Goal: Transaction & Acquisition: Purchase product/service

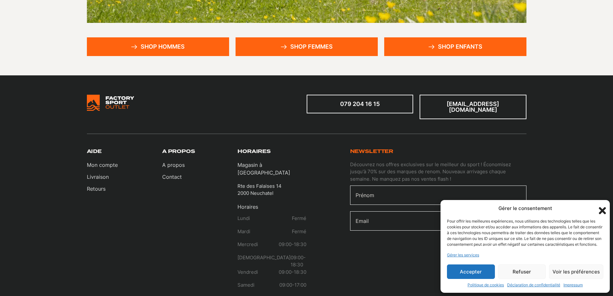
scroll to position [64, 0]
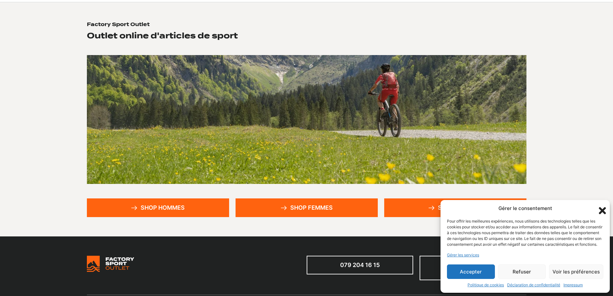
click at [174, 211] on link "Shop hommes" at bounding box center [158, 207] width 142 height 19
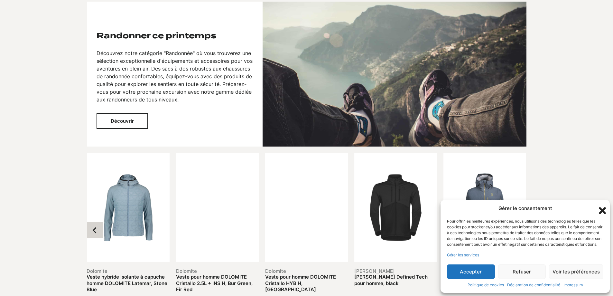
scroll to position [644, 0]
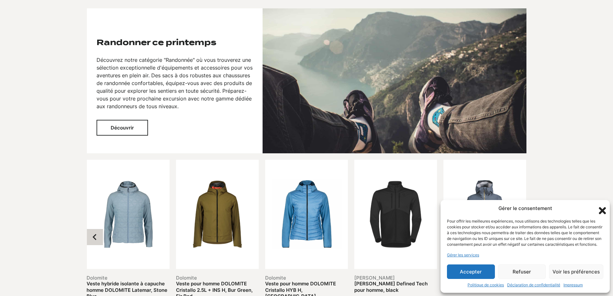
click at [127, 127] on button "Découvrir" at bounding box center [122, 128] width 51 height 16
click at [161, 77] on p "Découvrez notre catégorie "Randonnée" où vous trouverez une sélection exception…" at bounding box center [175, 83] width 156 height 54
click at [113, 131] on button "Découvrir" at bounding box center [122, 128] width 51 height 16
click at [140, 122] on button "Découvrir" at bounding box center [122, 128] width 51 height 16
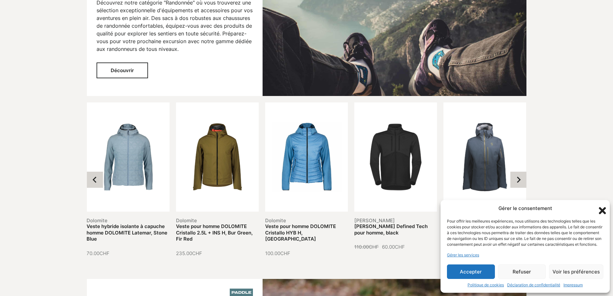
scroll to position [772, 0]
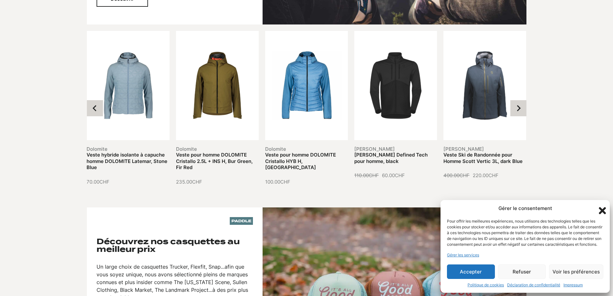
click at [596, 207] on div "Gérer le consentement Pour offrir les meilleures expériences, nous utilisons de…" at bounding box center [525, 246] width 169 height 93
click at [602, 207] on icon "Fermer la boîte de dialogue" at bounding box center [602, 210] width 7 height 7
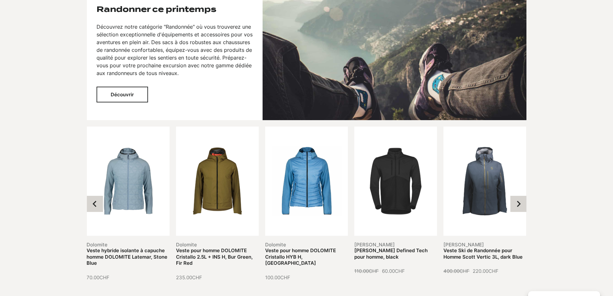
scroll to position [676, 0]
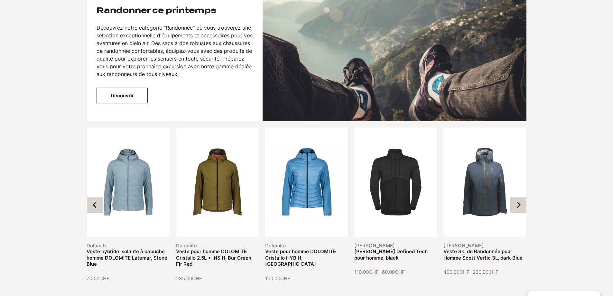
click at [126, 95] on button "Découvrir" at bounding box center [122, 96] width 51 height 16
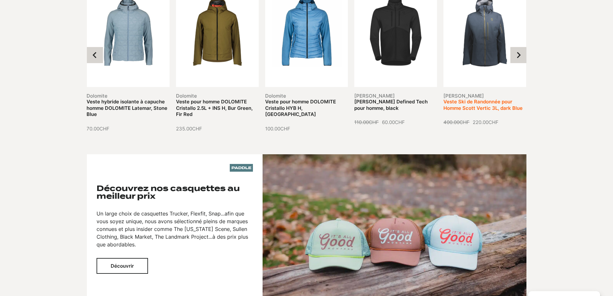
scroll to position [837, 0]
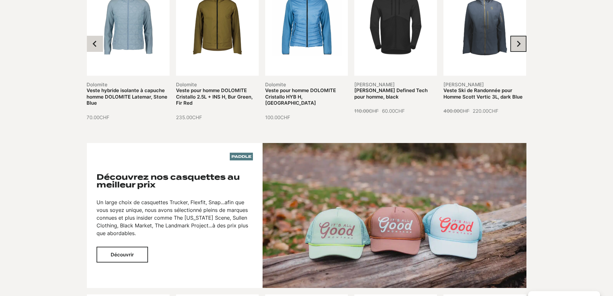
click at [525, 46] on button "Next slide" at bounding box center [518, 44] width 16 height 16
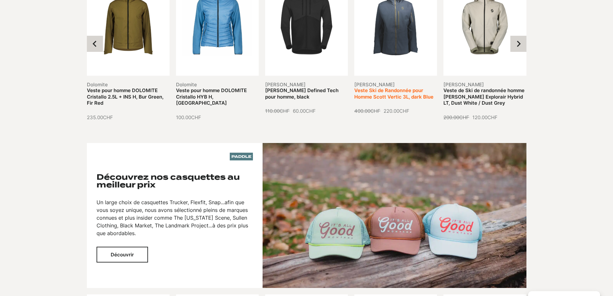
click at [391, 87] on link "Veste Ski de Randonnée pour Homme Scott Vertic 3L, dark Blue" at bounding box center [393, 93] width 79 height 13
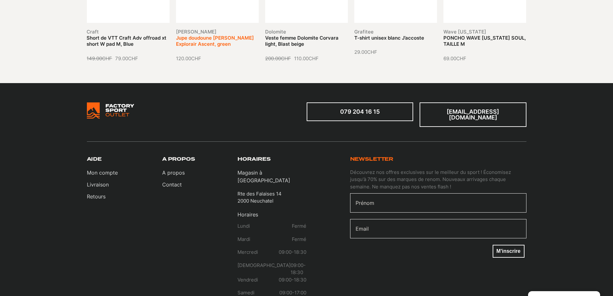
scroll to position [804, 0]
